Goal: Information Seeking & Learning: Check status

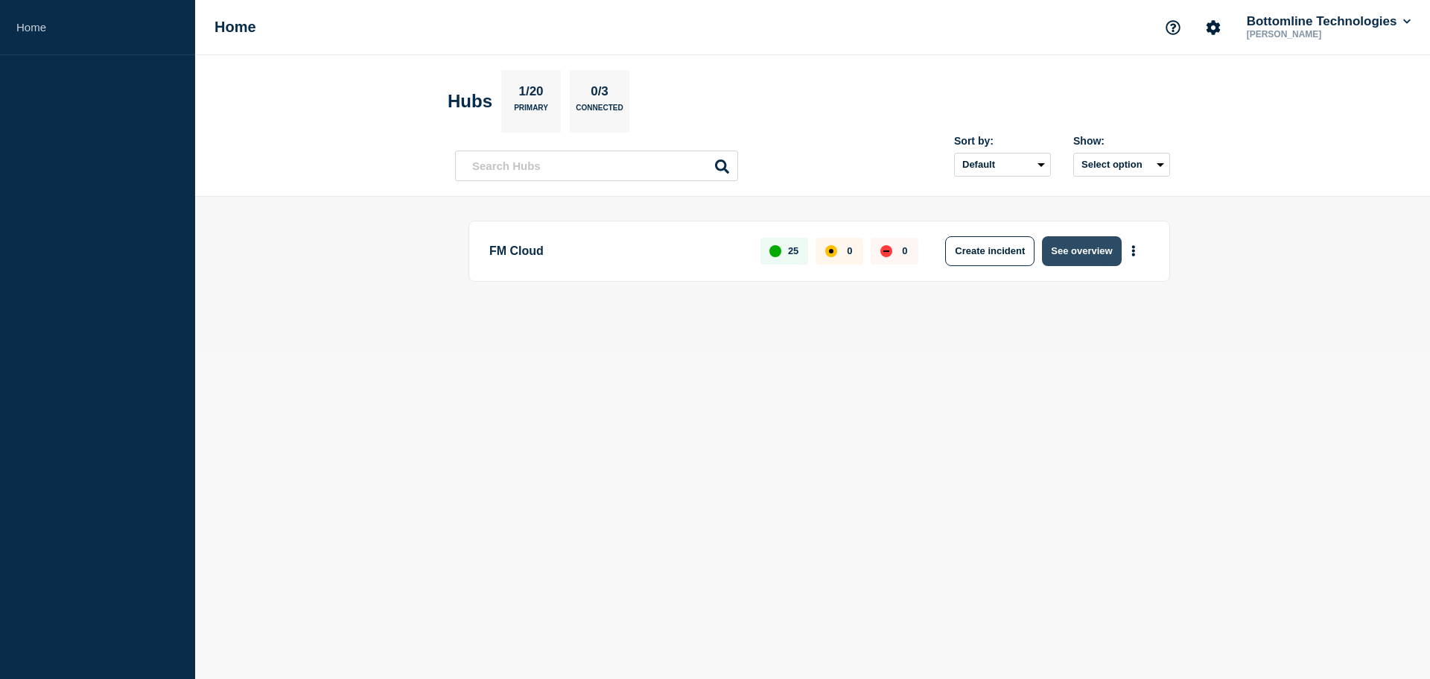
click at [1065, 248] on button "See overview" at bounding box center [1081, 251] width 79 height 30
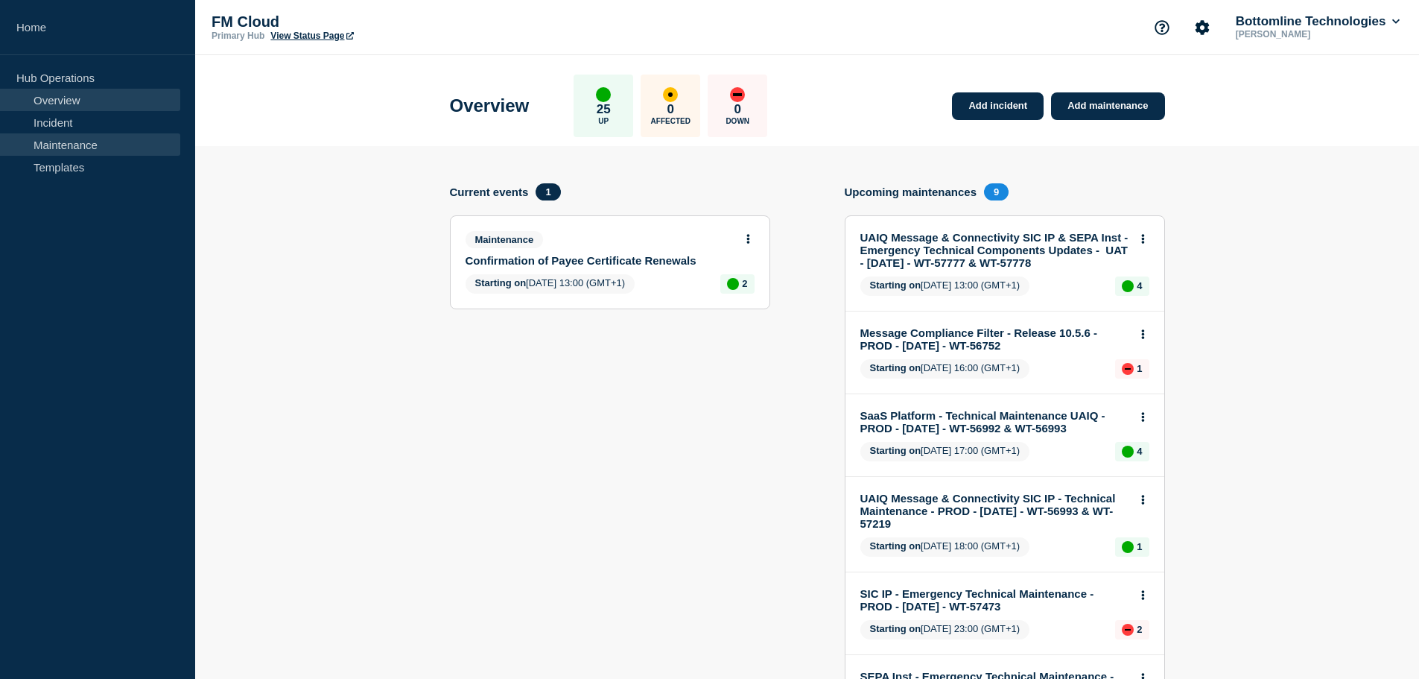
click at [77, 145] on link "Maintenance" at bounding box center [90, 144] width 180 height 22
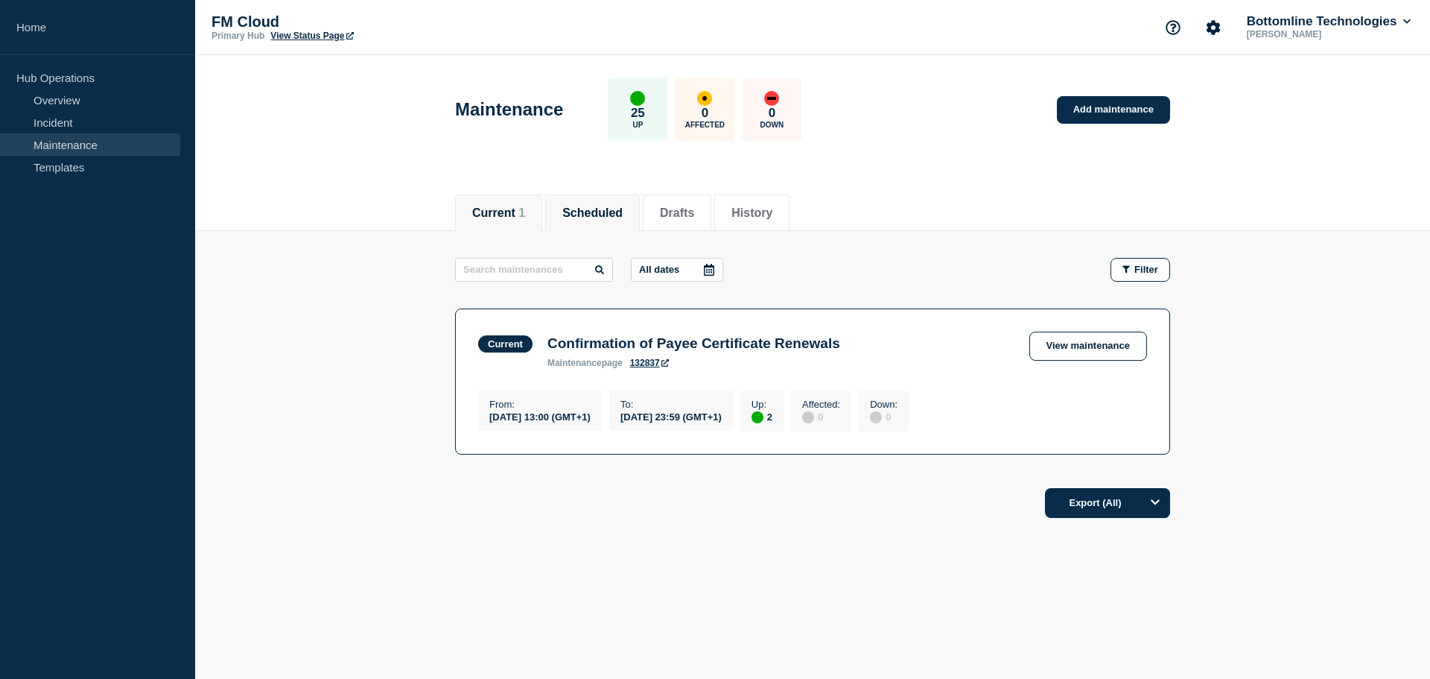
click at [604, 216] on button "Scheduled" at bounding box center [592, 212] width 60 height 13
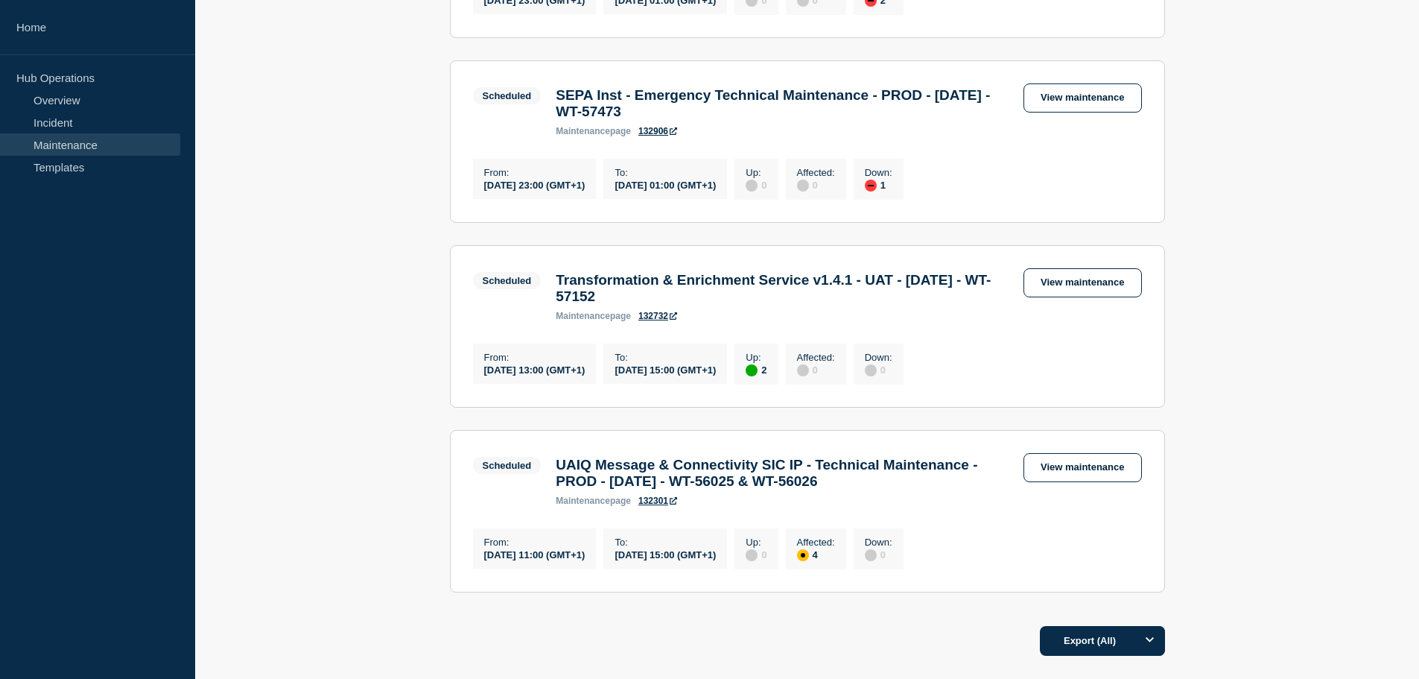
scroll to position [1192, 0]
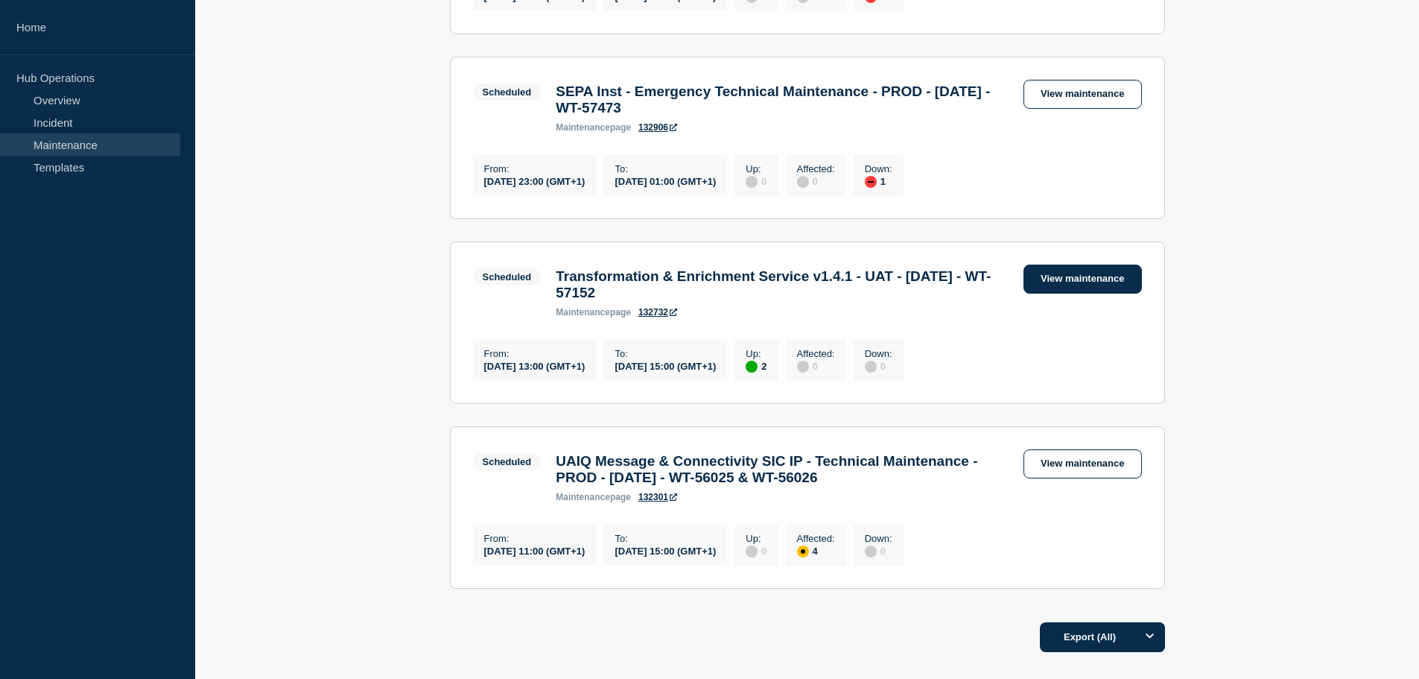
click at [1046, 294] on link "View maintenance" at bounding box center [1083, 278] width 118 height 29
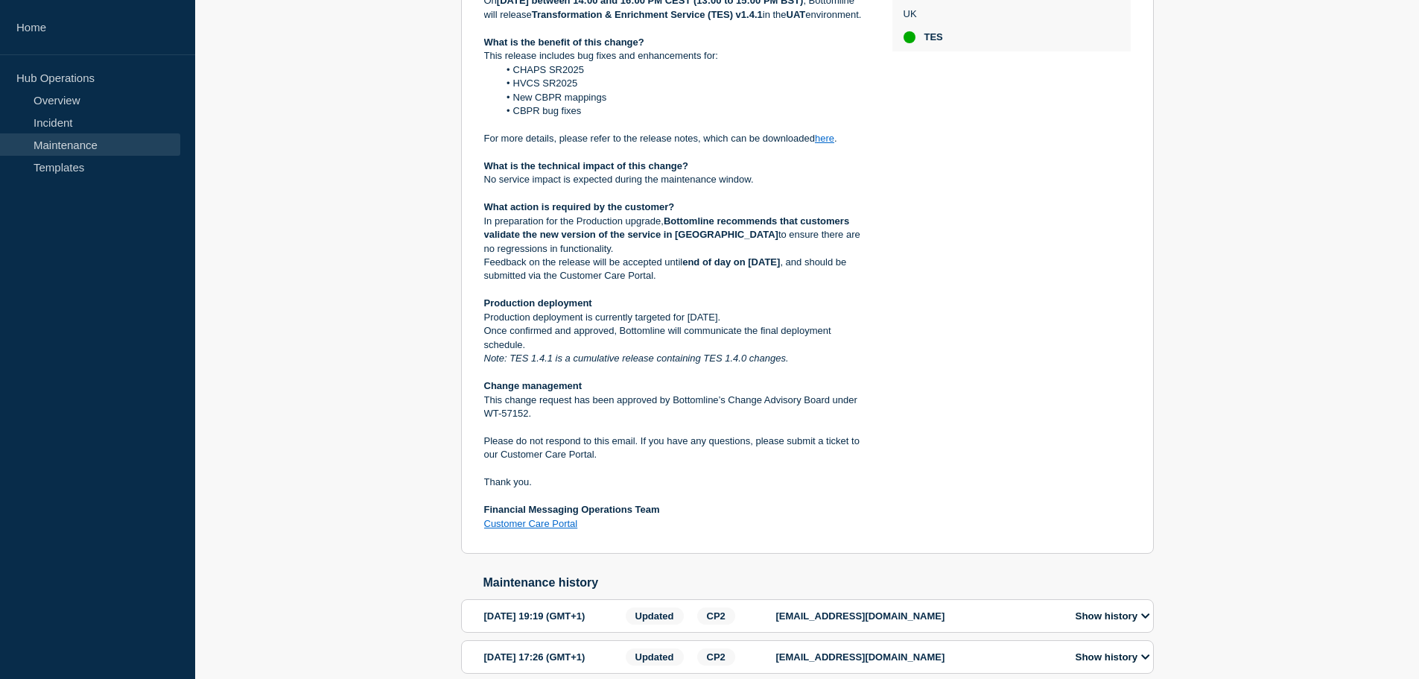
scroll to position [522, 0]
